Goal: Information Seeking & Learning: Learn about a topic

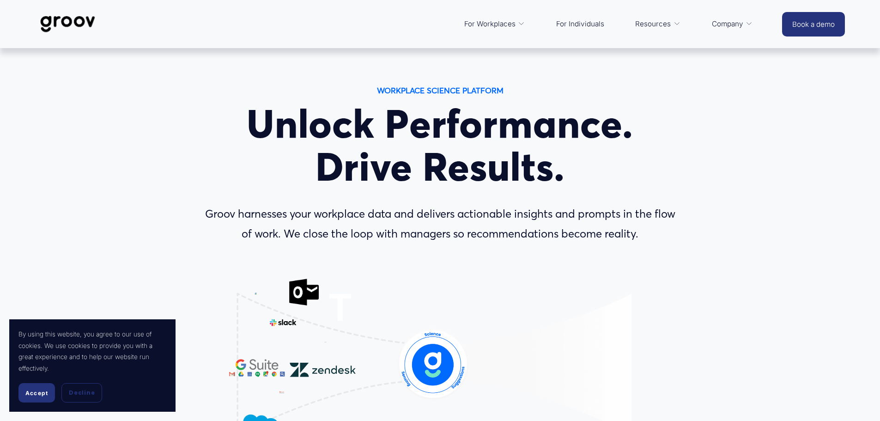
click at [127, 112] on div "WORKPLACE SCIENCE PLATFORM Unlock Performance. Drive Results. Groov harnesses y…" at bounding box center [440, 309] width 880 height 450
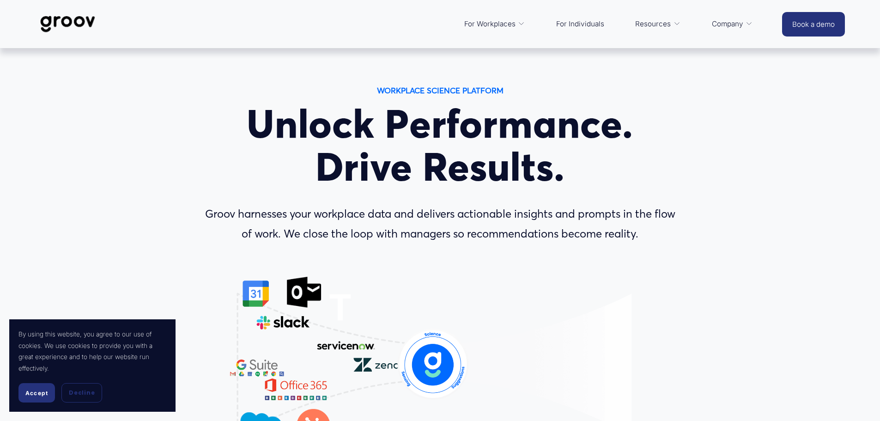
click at [860, 198] on div "WORKPLACE SCIENCE PLATFORM Unlock Performance. Drive Results. Groov harnesses y…" at bounding box center [440, 309] width 880 height 450
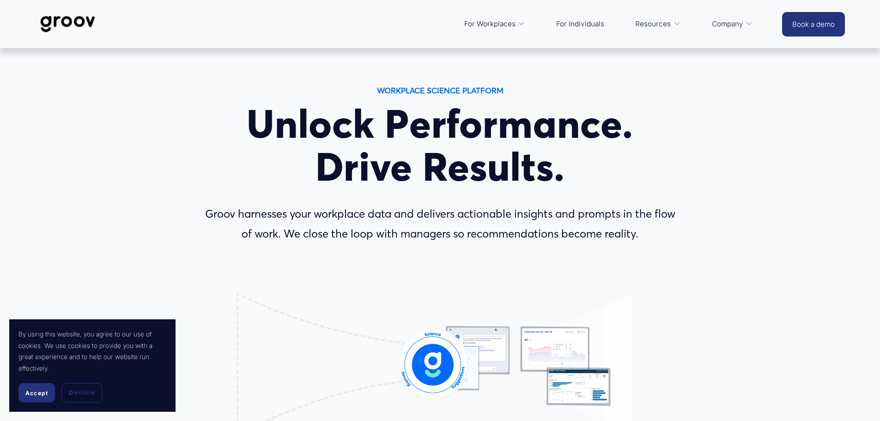
click at [0, 0] on span "Platform Overview" at bounding box center [0, 0] width 0 height 0
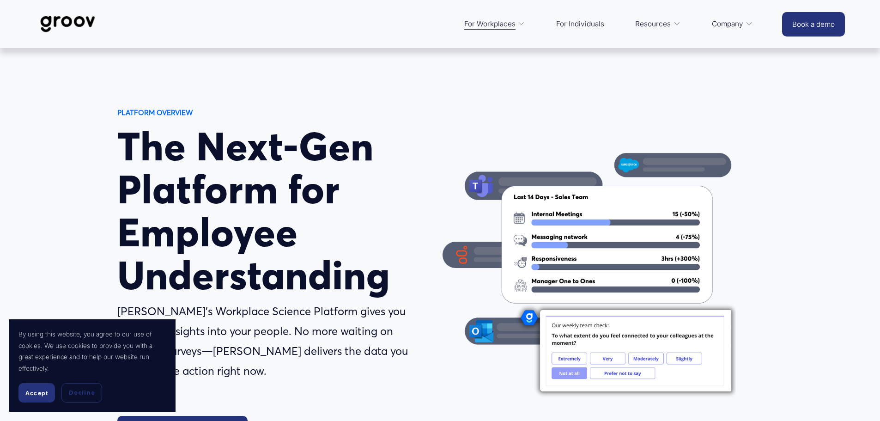
click at [443, 206] on div at bounding box center [588, 267] width 293 height 293
